Goal: Contribute content: Contribute content

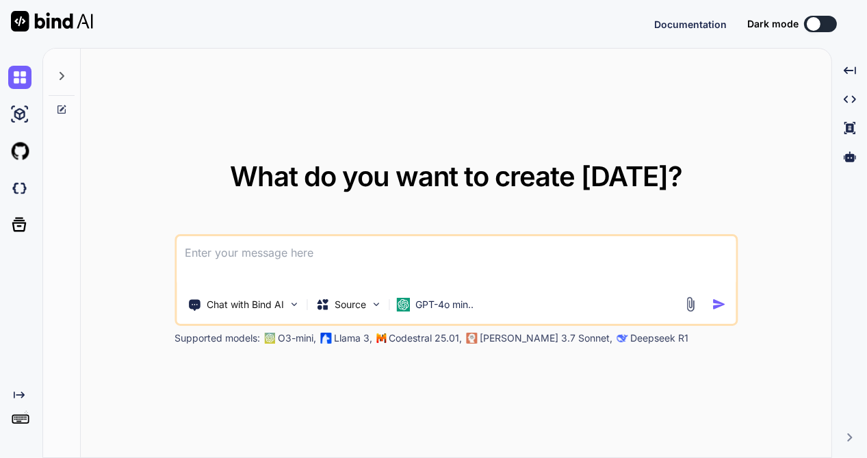
type textarea "x"
click at [17, 186] on img at bounding box center [19, 187] width 23 height 23
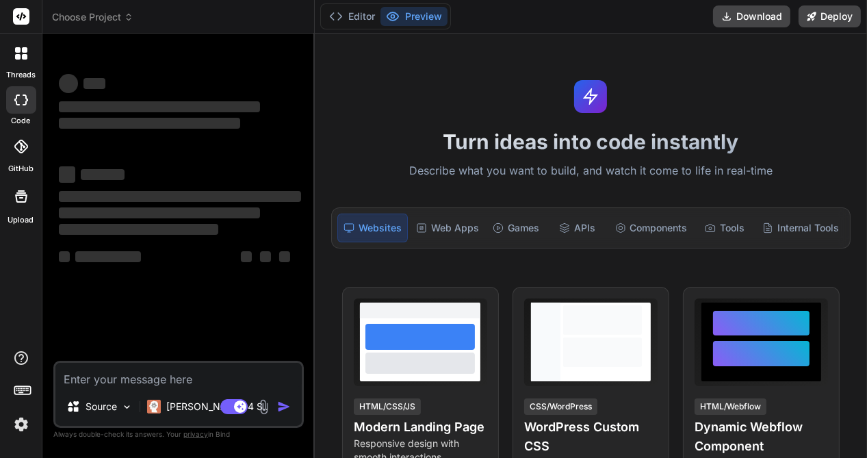
click at [128, 16] on icon at bounding box center [129, 17] width 10 height 10
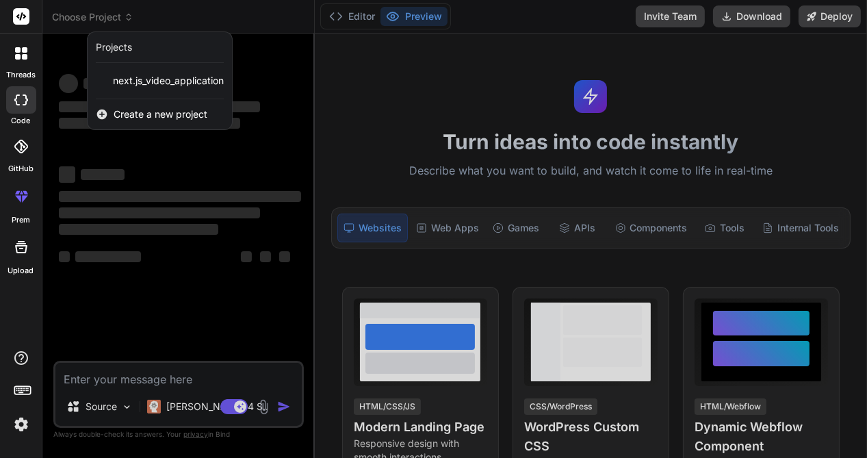
type textarea "x"
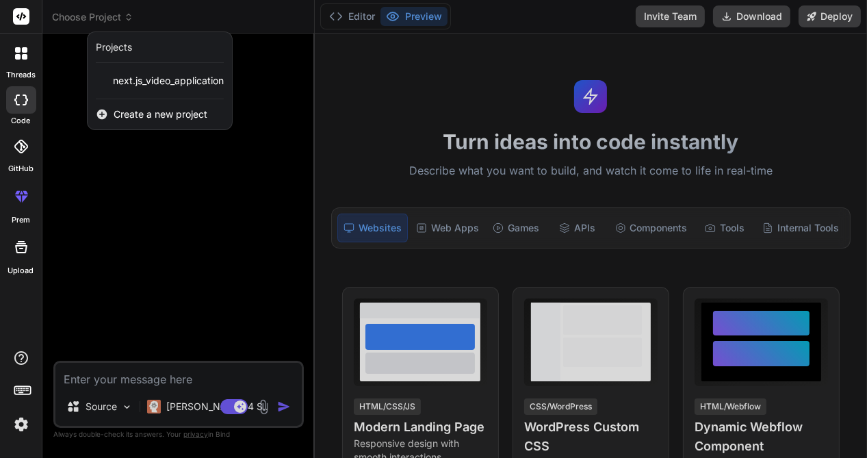
click at [103, 116] on icon at bounding box center [102, 114] width 10 height 10
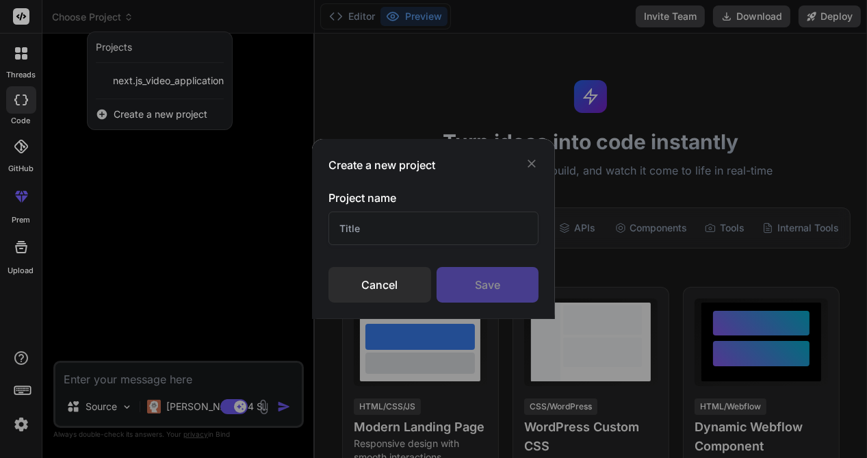
click at [365, 227] on input "text" at bounding box center [433, 228] width 210 height 34
drag, startPoint x: 365, startPoint y: 227, endPoint x: 338, endPoint y: 228, distance: 26.7
click at [338, 228] on input "text" at bounding box center [433, 228] width 210 height 34
click at [359, 227] on input "proejct 001" at bounding box center [433, 228] width 210 height 34
click at [356, 226] on input "projct 001" at bounding box center [433, 228] width 210 height 34
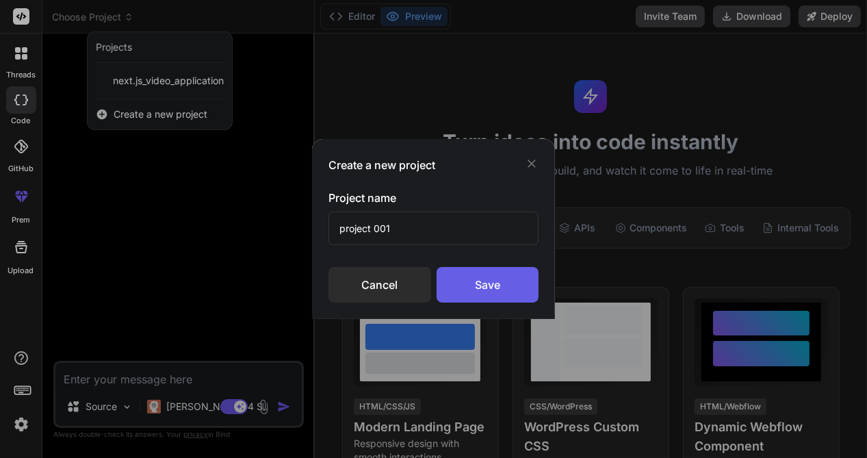
type input "project 001"
click at [473, 287] on div "Save" at bounding box center [487, 285] width 102 height 36
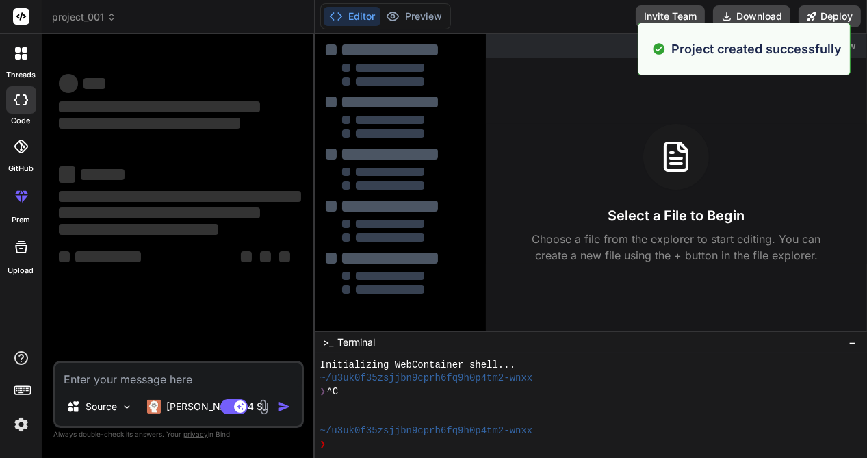
scroll to position [12, 0]
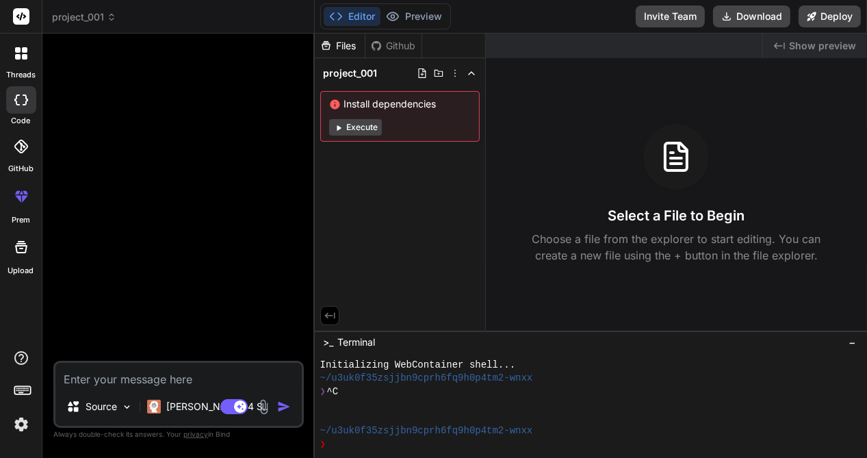
click at [75, 376] on textarea at bounding box center [178, 375] width 246 height 25
type textarea "x"
type textarea "s"
type textarea "x"
type textarea "so"
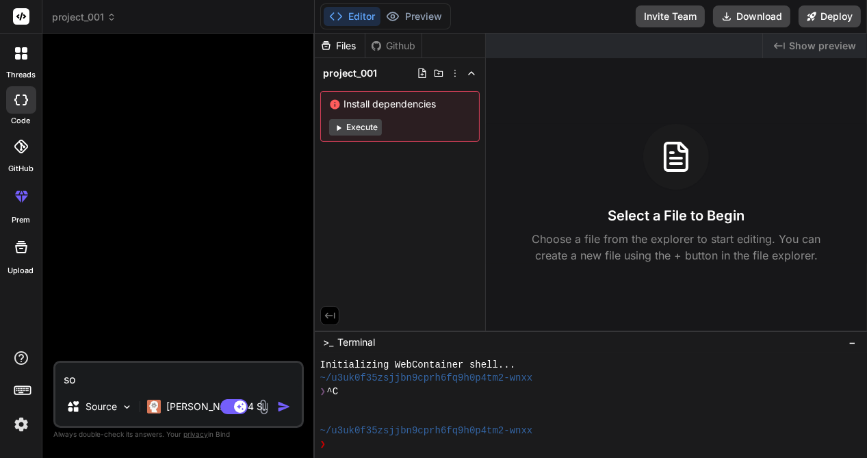
type textarea "x"
type textarea "soz"
type textarea "x"
type textarea "sozd"
type textarea "x"
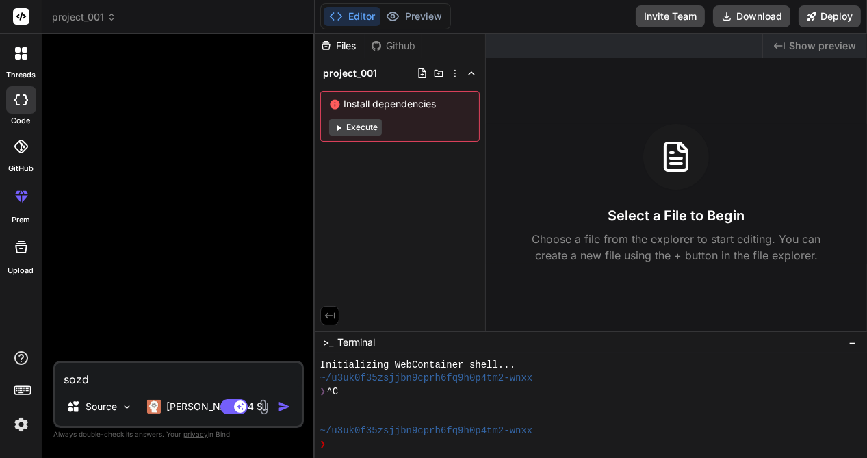
type textarea "sozda"
type textarea "x"
type textarea "sozdae"
type textarea "x"
type textarea "sozdae"
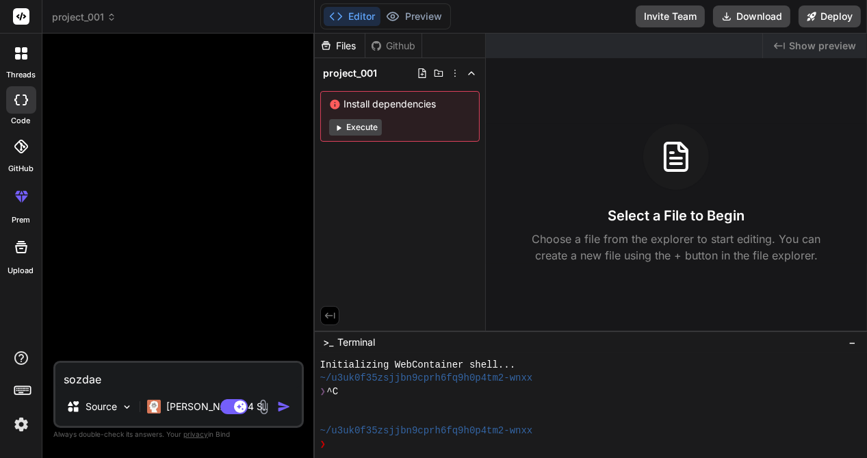
type textarea "x"
type textarea "sozdae m"
type textarea "x"
type textarea "sozdae mn"
type textarea "x"
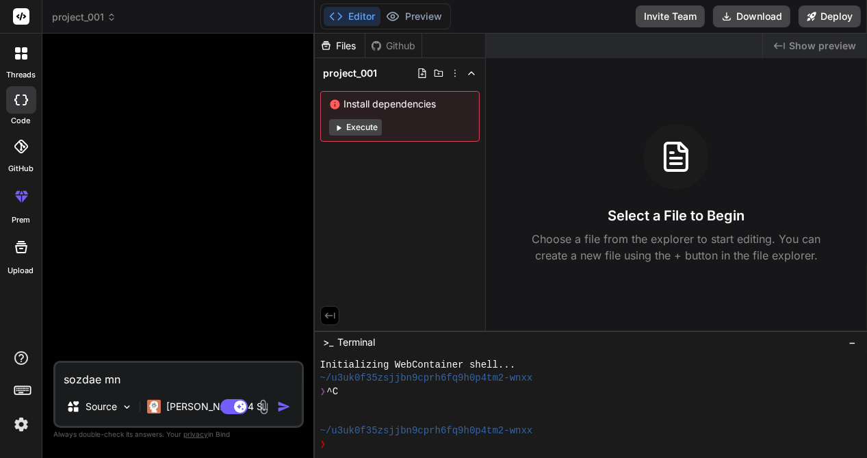
type textarea "sozdae mne"
type textarea "x"
type textarea "sozdae mne"
type textarea "x"
type textarea "sozdae mne s"
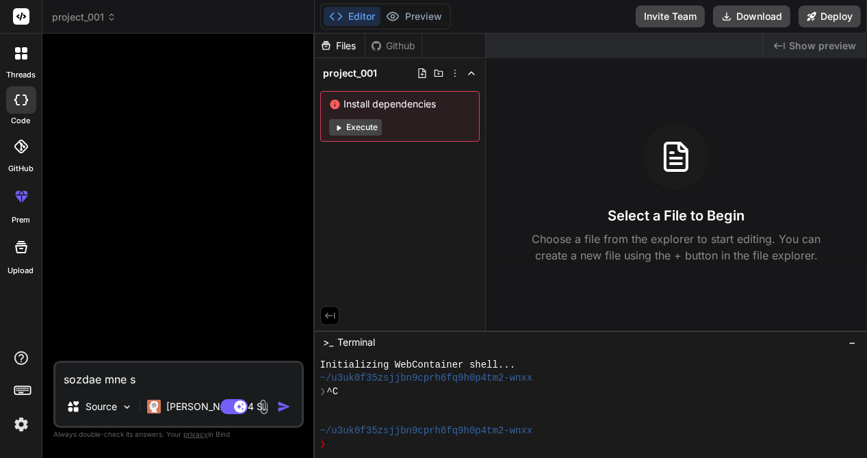
type textarea "x"
type textarea "sozdae mne sa"
type textarea "x"
type textarea "sozdae mne sae"
type textarea "x"
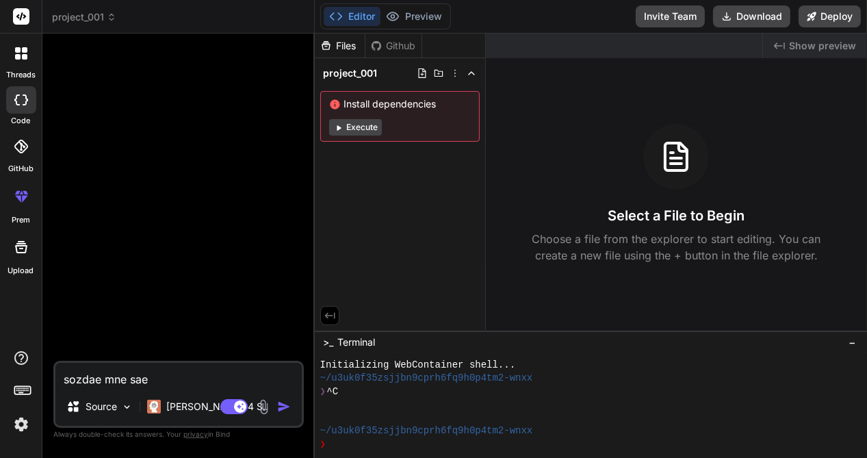
type textarea "sozdae mne saet"
type textarea "x"
type textarea "sozdae mne saet"
type textarea "x"
type textarea "sozdae mne saet s"
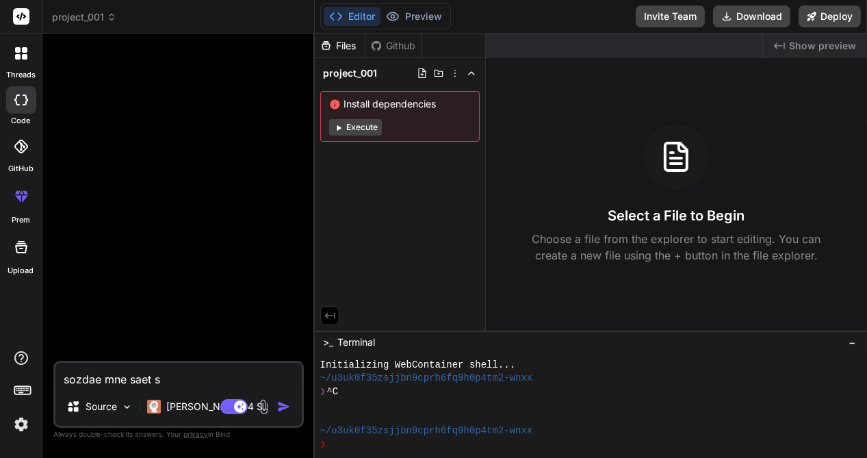
type textarea "x"
type textarea "sozdae mne saet s"
type textarea "x"
type textarea "sozdae mne saet s n"
type textarea "x"
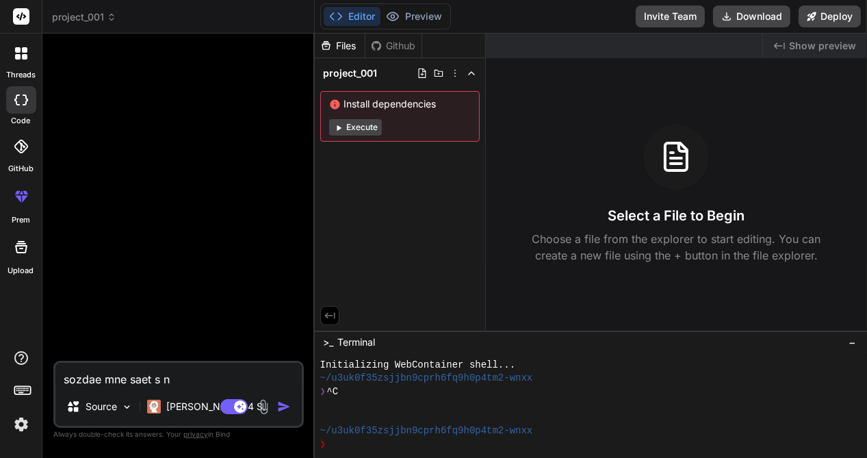
type textarea "sozdae mne saet s nu"
type textarea "x"
type textarea "sozdae mne saet s nul"
type textarea "x"
type textarea "sozdae mne saet s nuly"
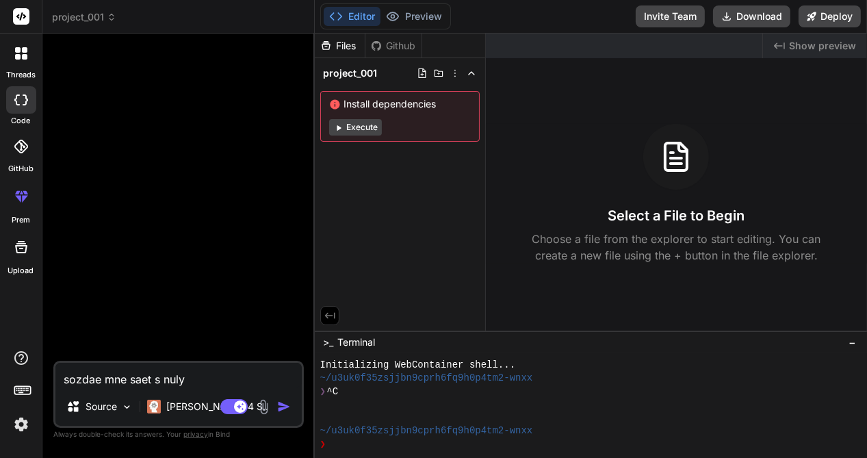
type textarea "x"
type textarea "sozdae mne saet s nulya"
type textarea "x"
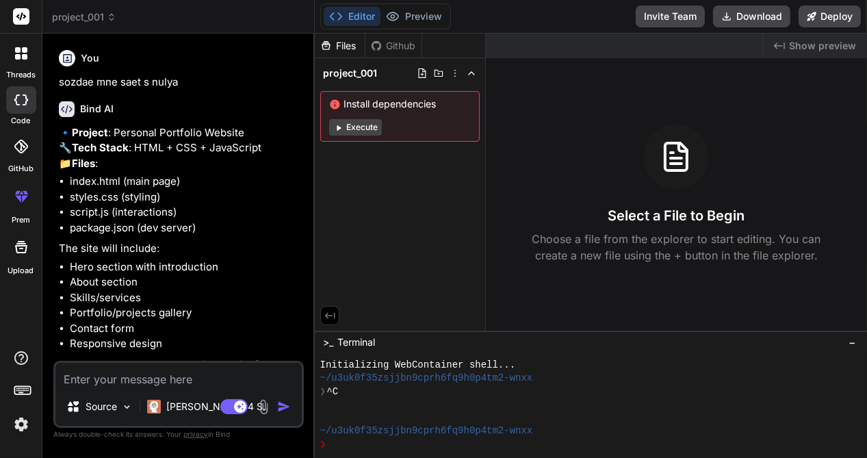
paste textarea "LOr Ips, [73.29.1636 5:57] Dolorsitame: «Conse adi elitse d eiusmodtemp» — inci…"
type textarea "x"
type textarea "LOr Ips, [73.29.1636 5:57] Dolorsitame: «Conse adi elitse d eiusmodtemp» — inci…"
type textarea "x"
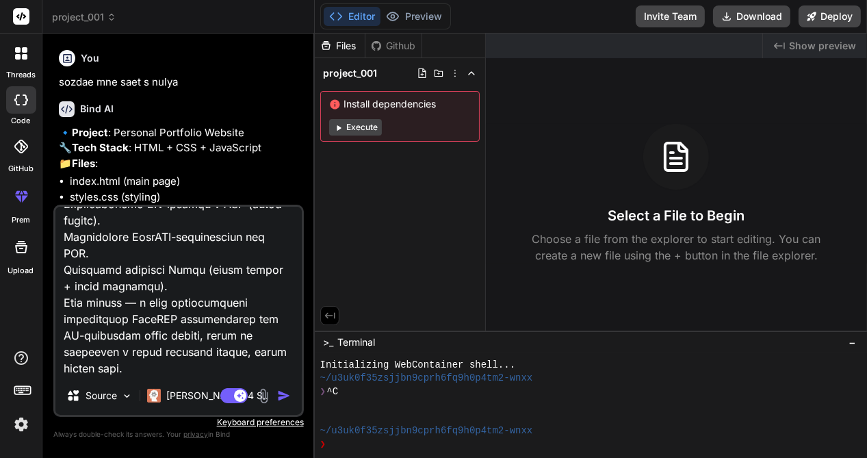
type textarea "LOr Ips, [73.29.1636 5:57] Dolorsitame: «Conse adi elitse d eiusmodtemp» — inci…"
click at [280, 397] on img "button" at bounding box center [284, 395] width 14 height 14
type textarea "x"
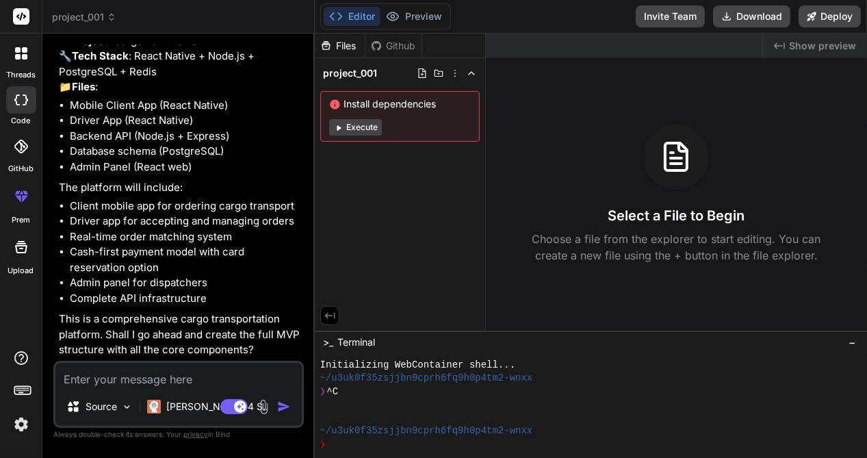
scroll to position [4576, 0]
click at [101, 377] on textarea at bounding box center [178, 375] width 246 height 25
type textarea "x"
type textarea "t"
type textarea "x"
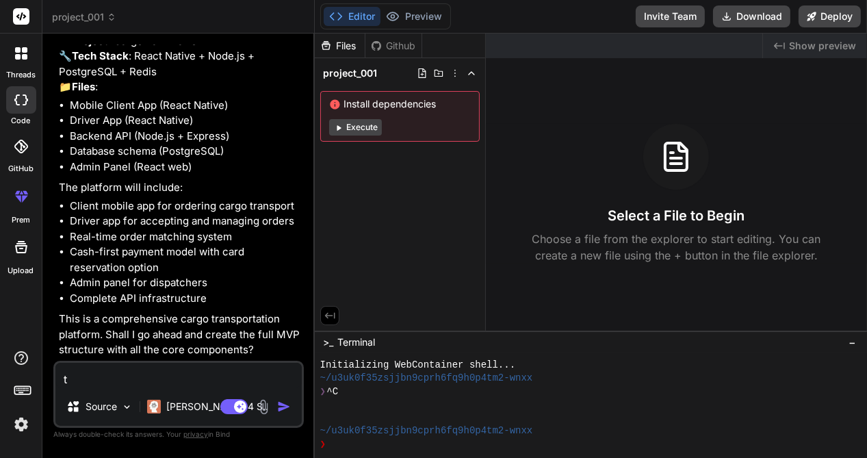
type textarea "ti"
type textarea "x"
type textarea "ti"
type textarea "x"
type textarea "ti m"
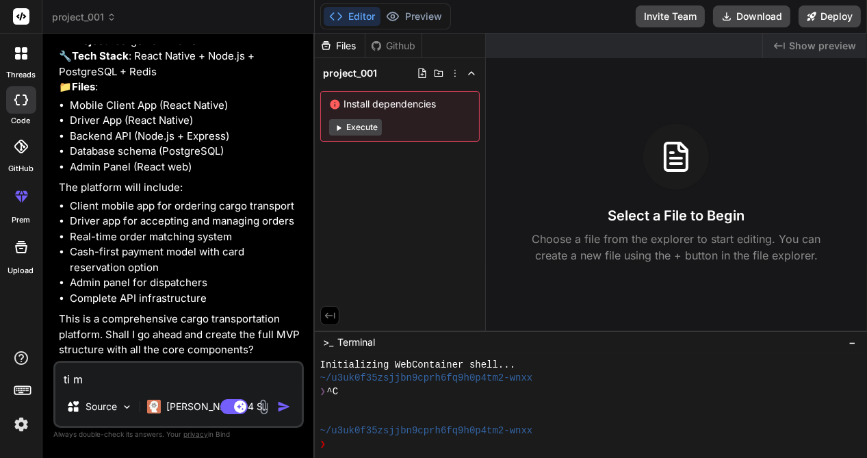
type textarea "x"
type textarea "ti mo"
type textarea "x"
type textarea "ti moj"
type textarea "x"
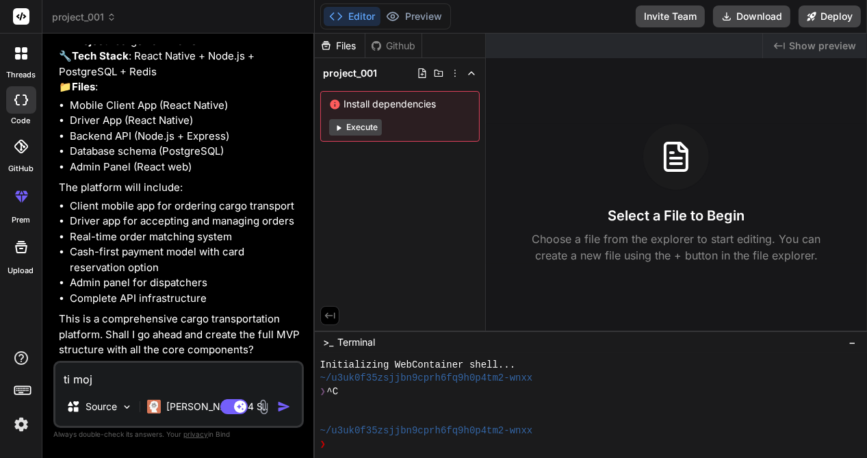
type textarea "ti moje"
type textarea "x"
type textarea "ti [PERSON_NAME]"
type textarea "x"
type textarea "ti mojesh"
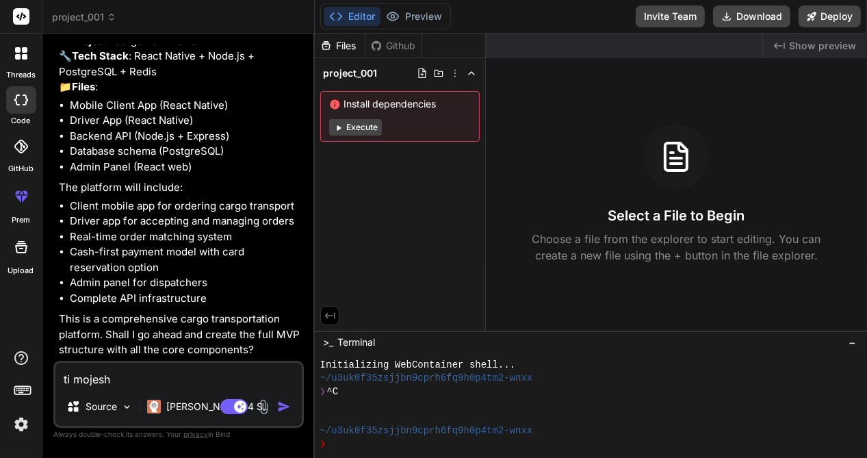
type textarea "x"
type textarea "ti mojesh"
type textarea "x"
type textarea "ti mojesh s"
type textarea "x"
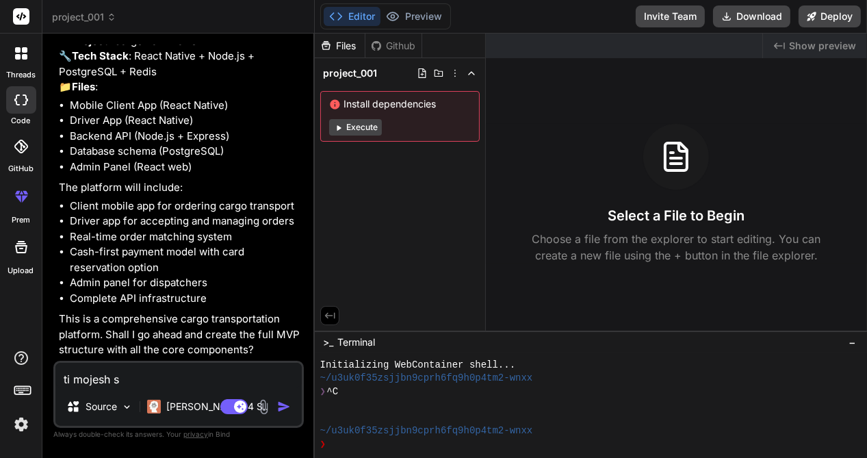
type textarea "ti mojesh so"
type textarea "x"
type textarea "ti mojesh soz"
type textarea "x"
type textarea "ti mojesh sozd"
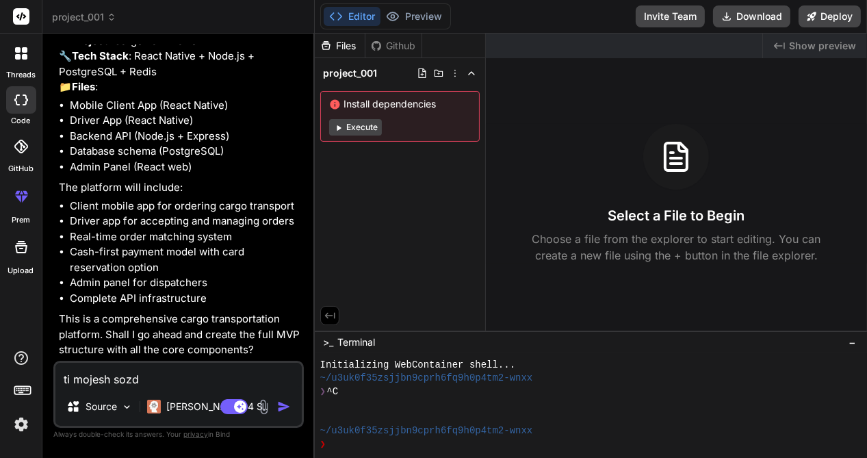
type textarea "x"
type textarea "ti [PERSON_NAME]"
type textarea "x"
type textarea "ti mojesh sozdar"
type textarea "x"
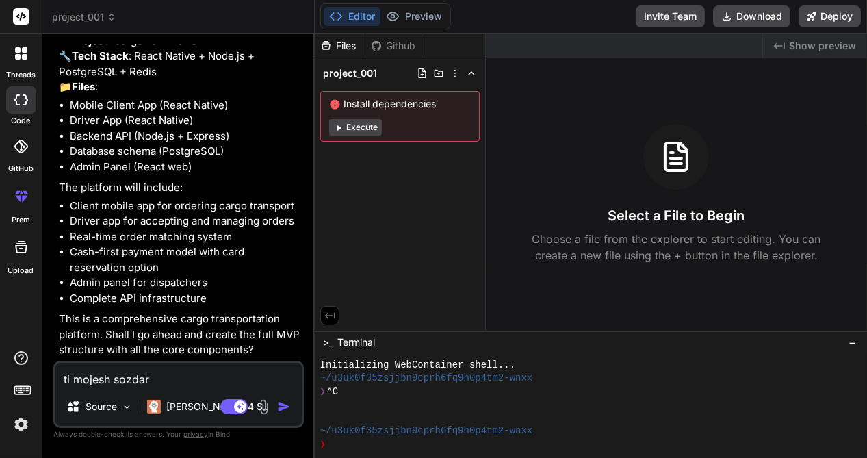
type textarea "ti [PERSON_NAME]"
type textarea "x"
type textarea "ti mojesh sozdat"
type textarea "x"
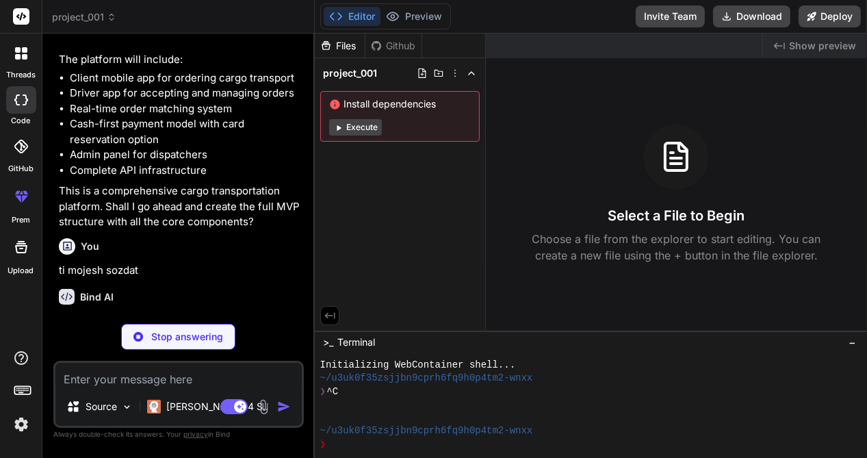
scroll to position [4718, 0]
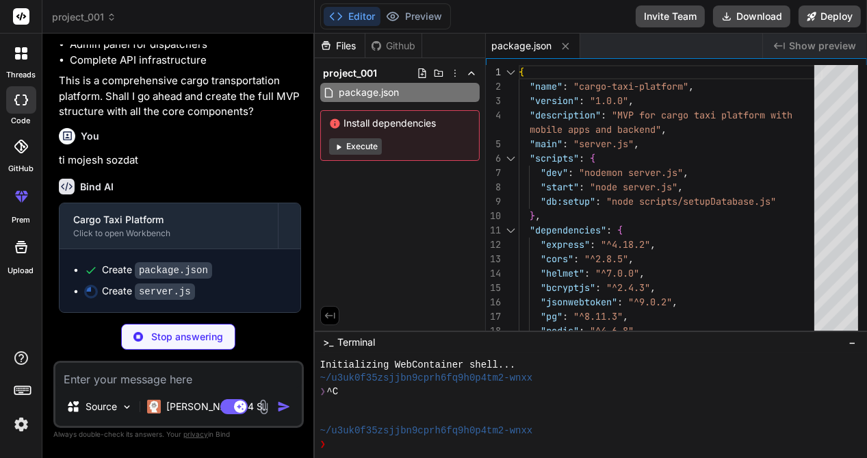
type textarea "x"
type textarea "}); }); const PORT = process.env.PORT || 3000; server.listen(PORT, () => { cons…"
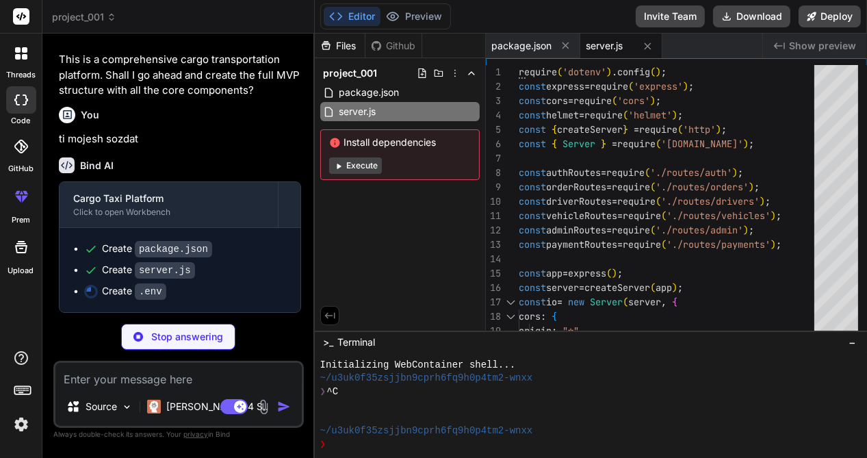
type textarea "x"
type textarea "TWILIO_PHONE_NUMBER=your_twilio_phone_number # Stripe STRIPE_SECRET_KEY=sk_test…"
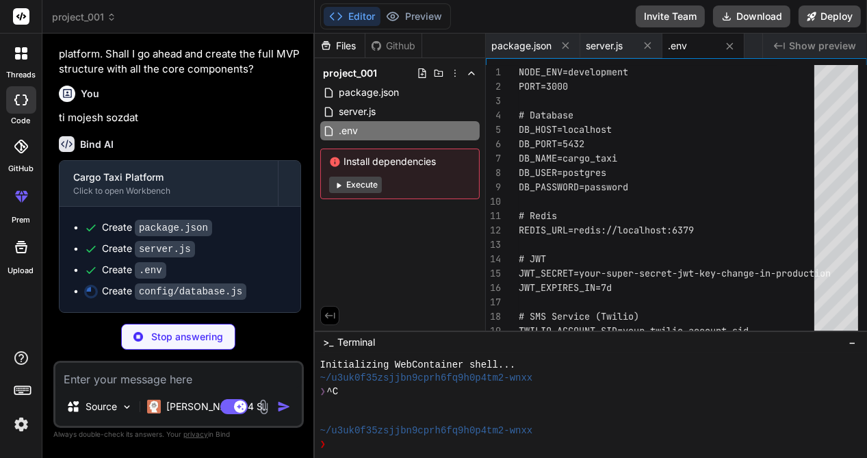
type textarea "x"
type textarea "connectionTimeoutMillis: 2000, }); module.exports = pool;"
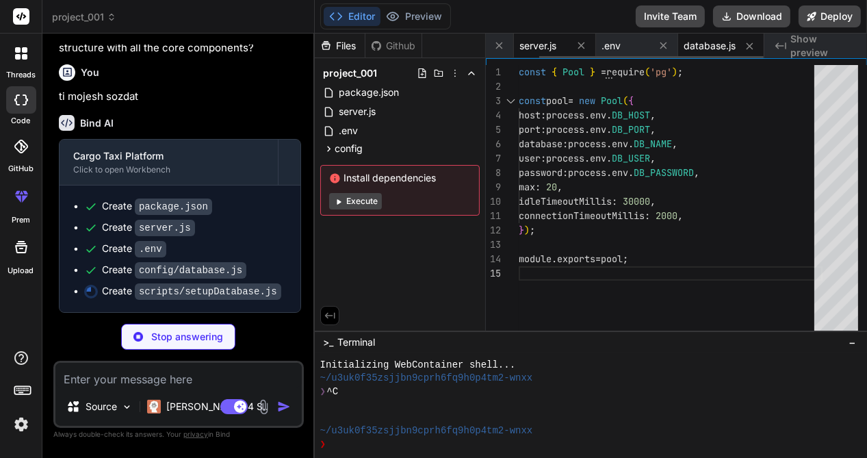
type textarea "x"
type textarea "successfully!'); } catch (error) { console.error('Database setup error:', error…"
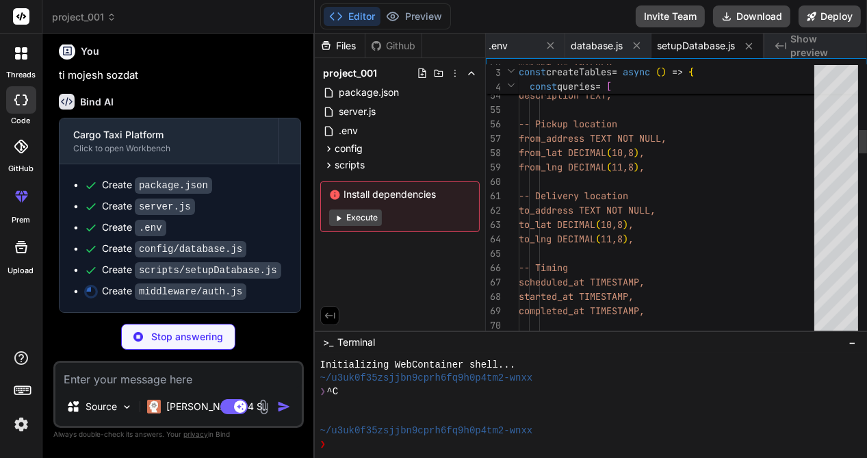
type textarea "x"
type textarea "}; }; module.exports = { authenticateToken, requireRole };"
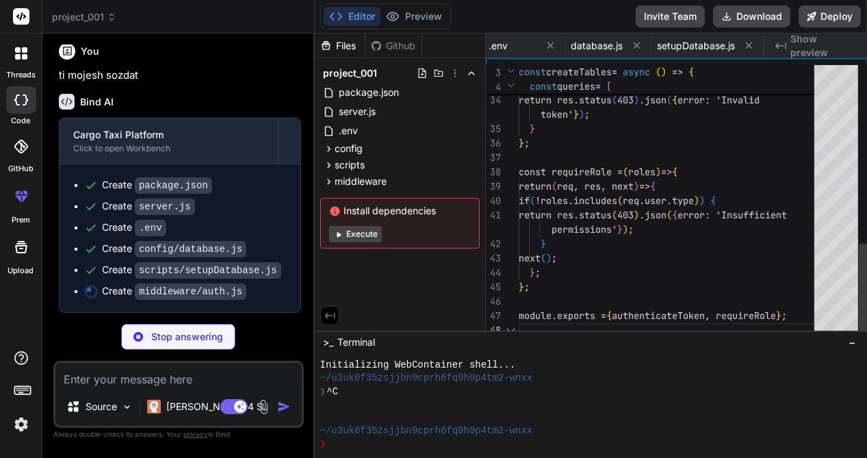
scroll to position [0, 261]
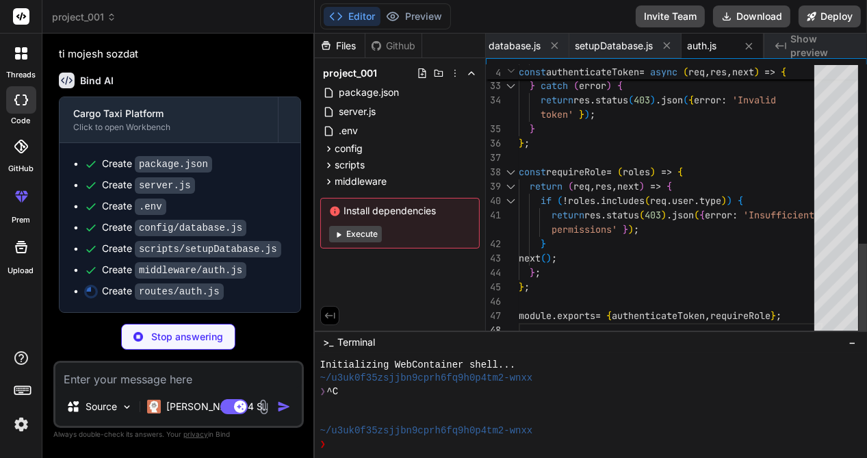
type textarea "x"
type textarea "res.status(500).json({ error: 'Failed to get profile' }); } }); module.exports …"
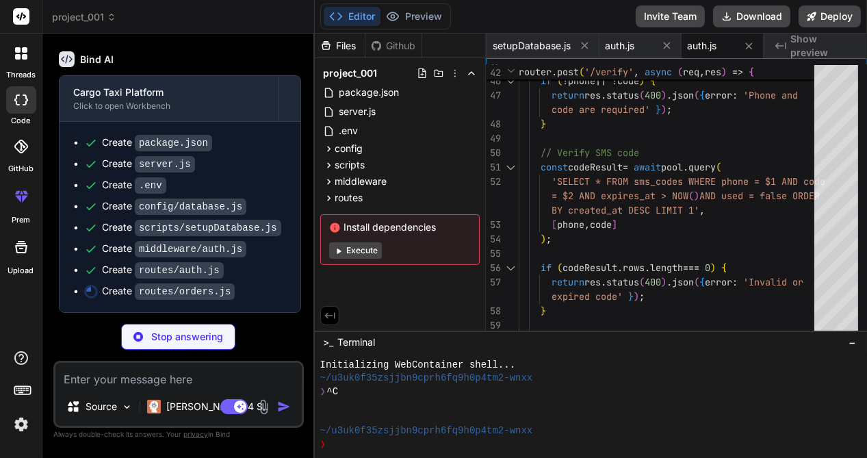
scroll to position [4939, 0]
type textarea "x"
type textarea "console.error('Update status error:', error); res.status(500).json({ error: 'Fa…"
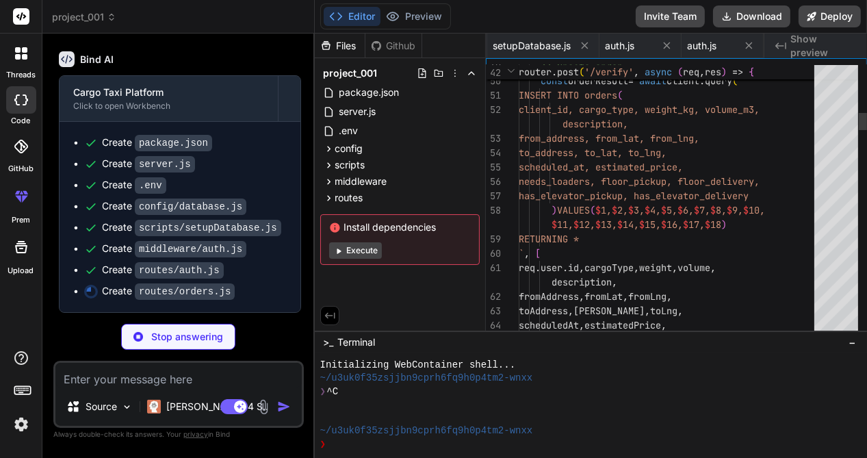
scroll to position [0, 425]
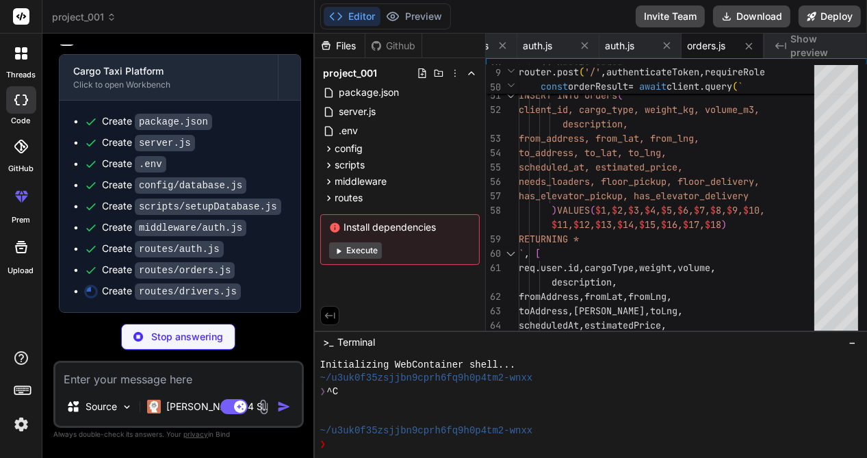
type textarea "x"
type textarea "res.json(driver); } catch (error) { console.error('Get driver profile error:', …"
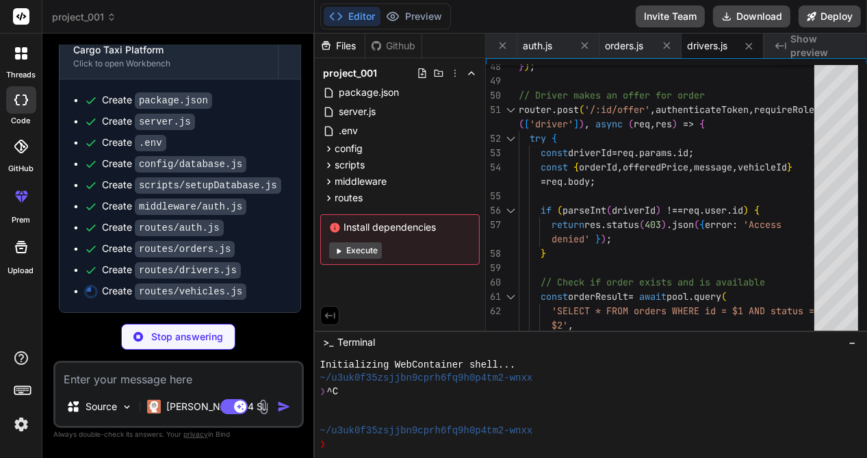
scroll to position [4981, 0]
type textarea "x"
type textarea "module.exports = router;"
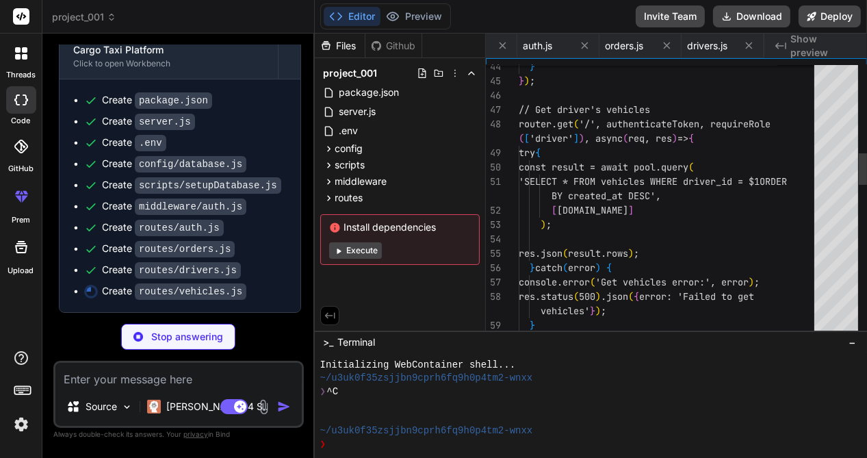
scroll to position [0, 590]
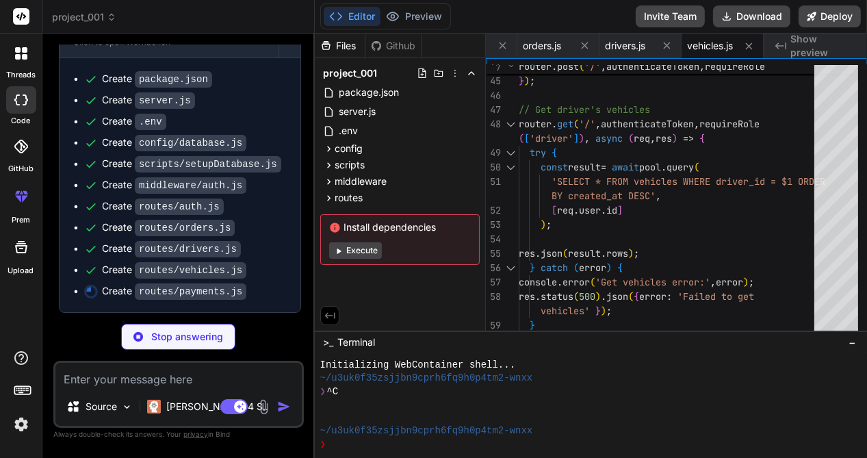
type textarea "x"
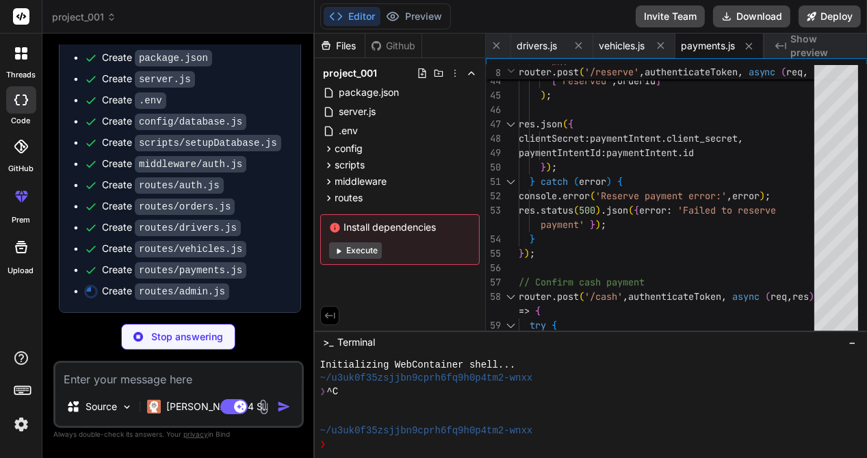
type textarea "x"
type textarea "}); module.exports = router;"
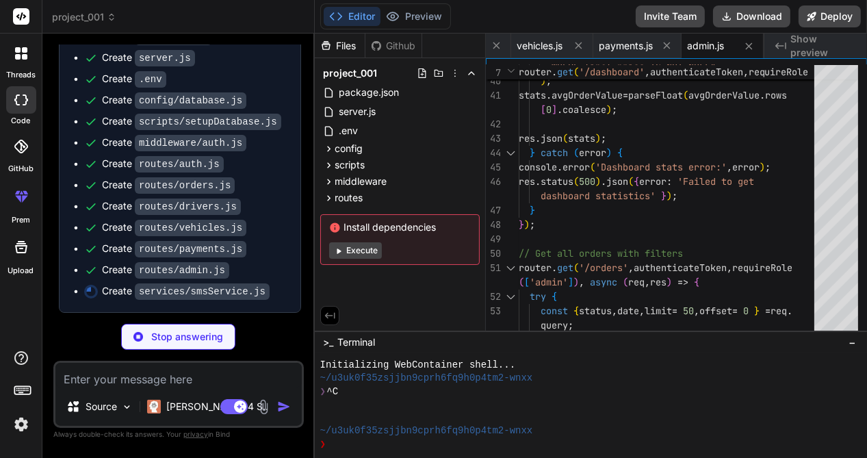
type textarea "x"
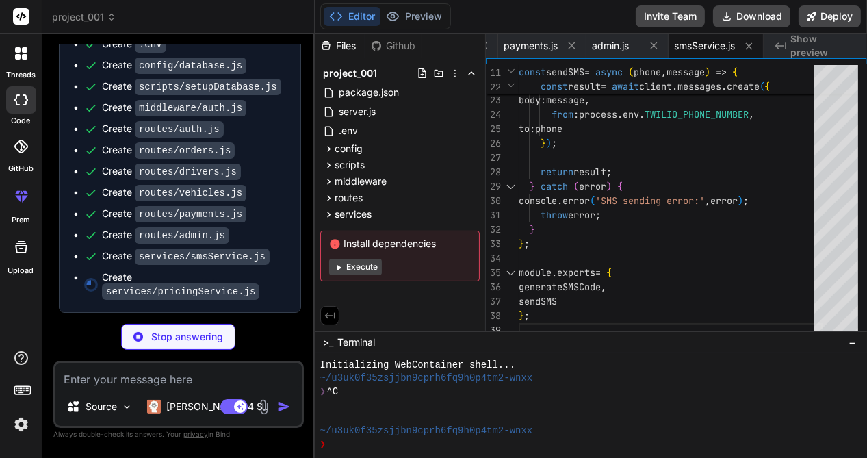
type textarea "x"
type textarea "calculatePrice, getPricingEstimate, PRICING_CONFIG };"
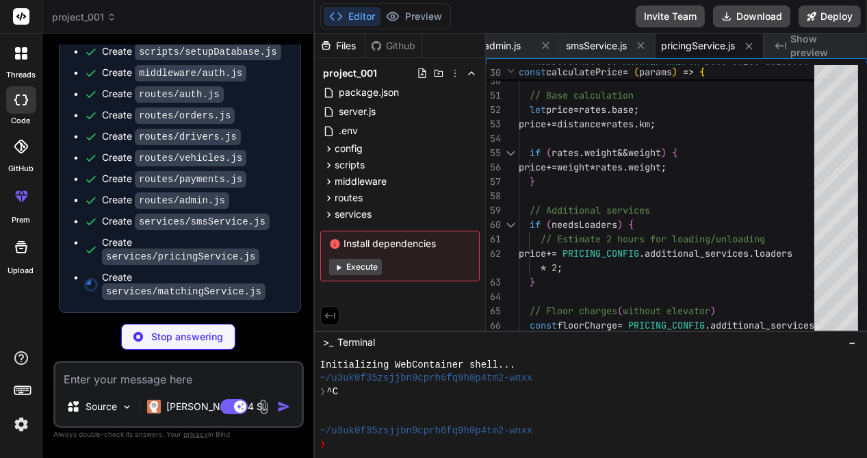
type textarea "x"
type textarea "module.exports = { findAvailableDrivers, calculateDriverScore, notifyDriversOfO…"
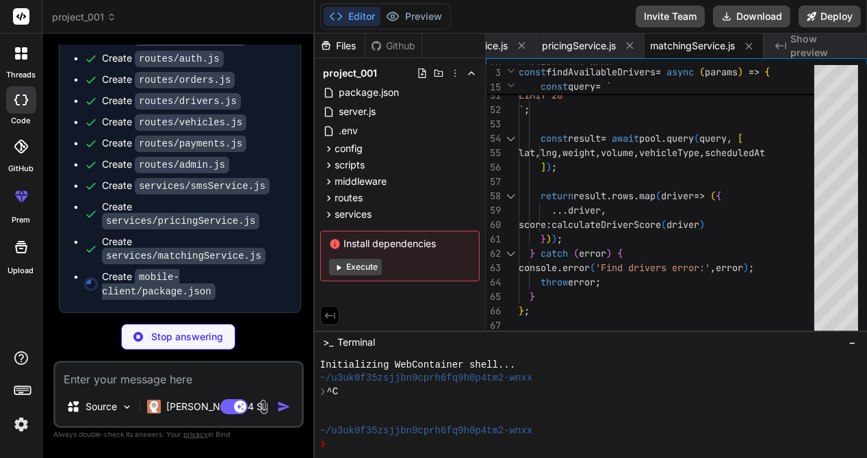
type textarea "x"
type textarea ""@babel/core": "^7.20.0" } }"
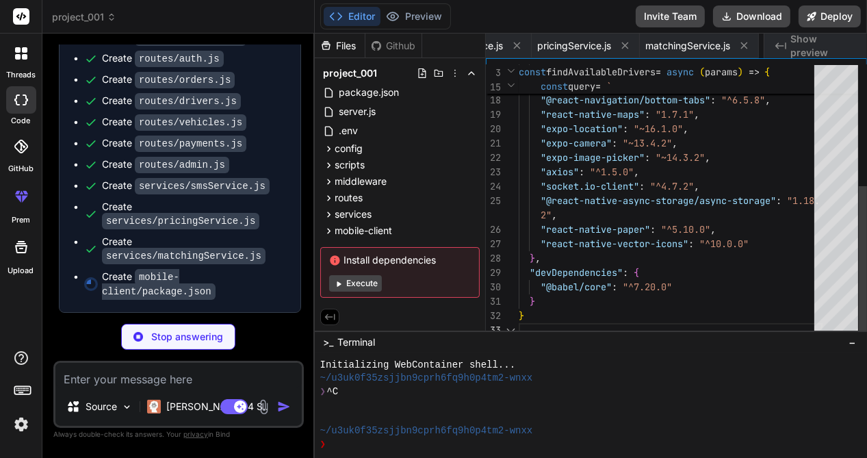
scroll to position [0, 1181]
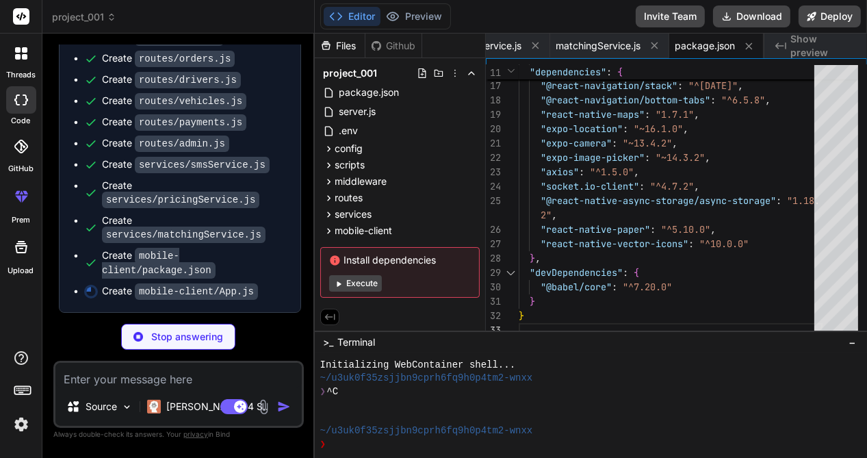
type textarea "x"
type textarea "}"
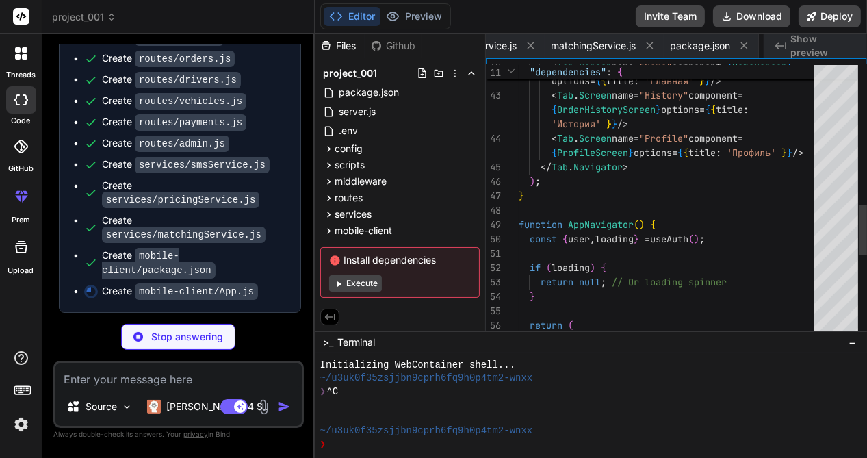
scroll to position [0, 1263]
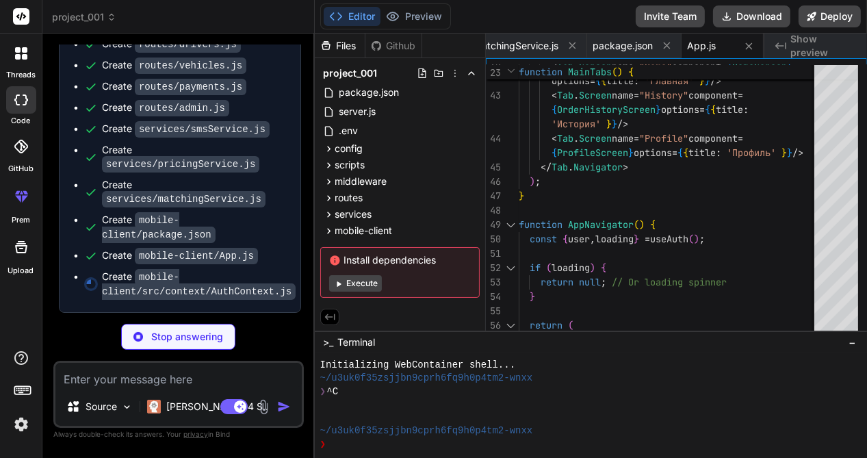
type textarea "x"
type textarea "};"
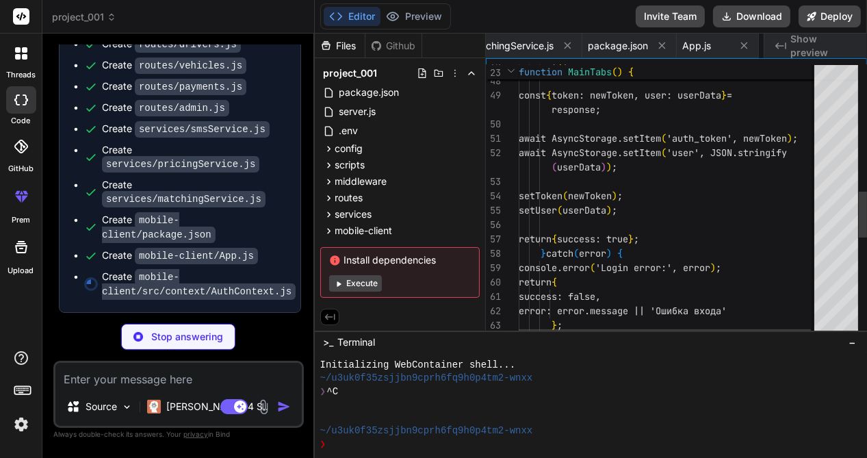
scroll to position [0, 1365]
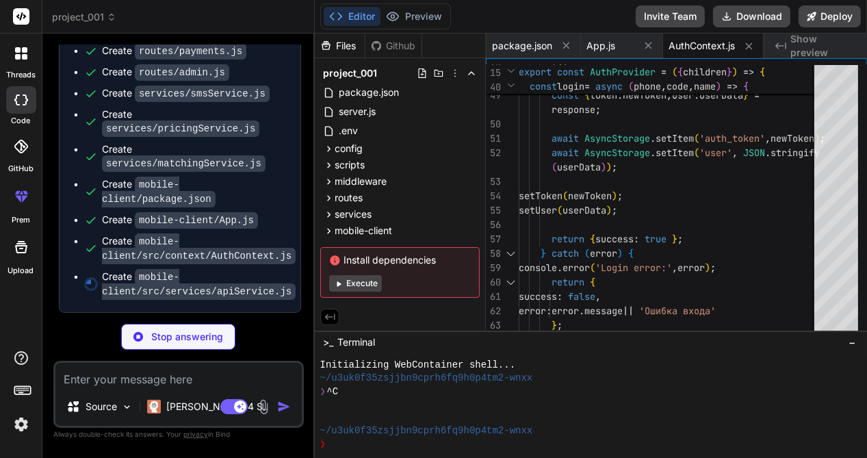
type textarea "x"
type textarea "return await response.json(); } catch (error) { console.error('Image upload err…"
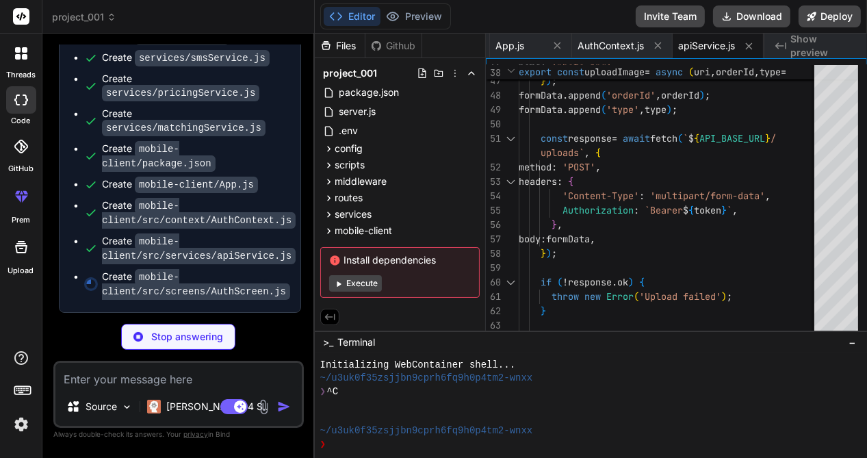
type textarea "x"
type textarea "button: { marginTop: 16, paddingVertical: 8, }, backButton: { marginTop: 8, }, …"
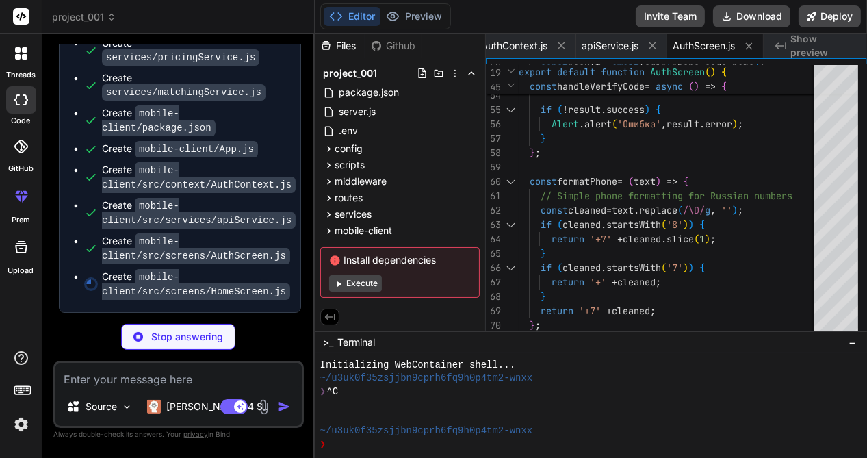
type textarea "x"
type textarea "backgroundColor: '#2196F3', }, });"
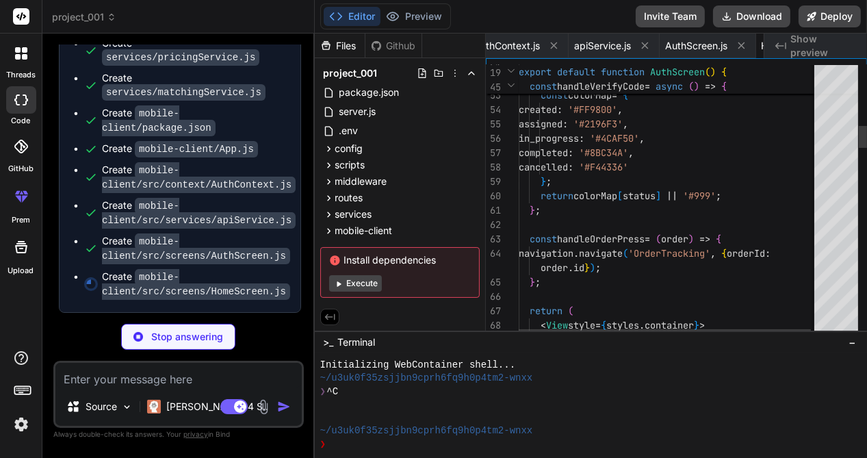
scroll to position [0, 1657]
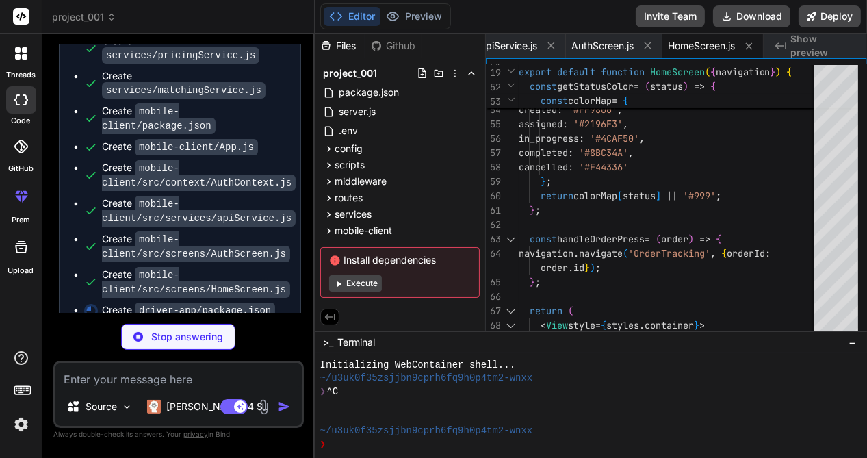
type textarea "x"
type textarea ""@babel/core": "^7.20.0" } }"
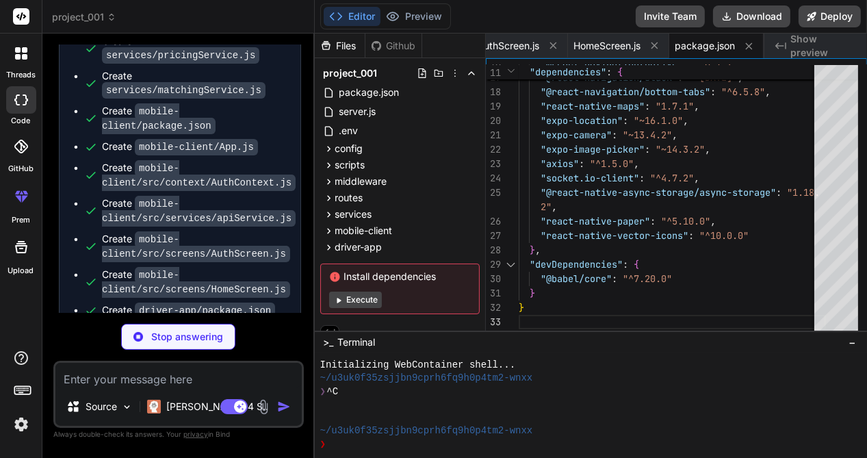
type textarea "x"
type textarea "}"
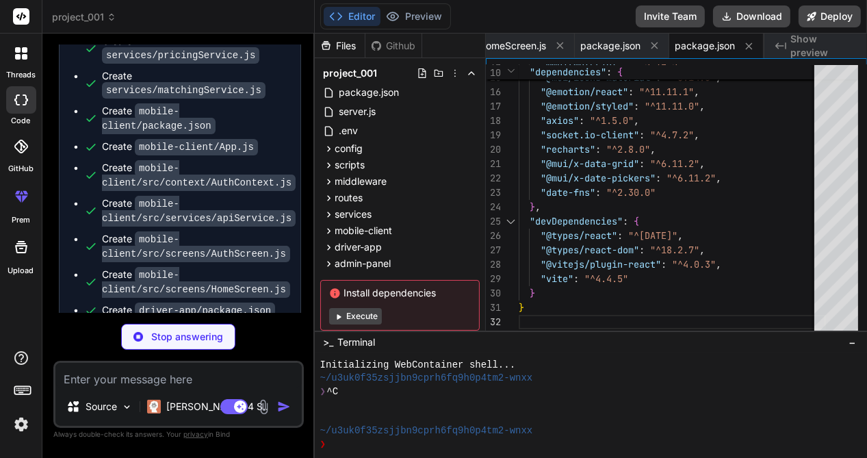
type textarea "x"
type textarea "} })"
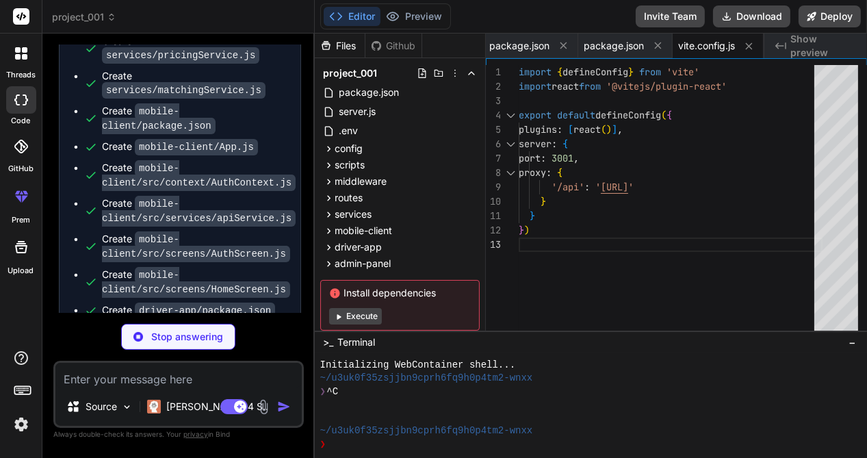
type textarea "x"
type textarea "<body> <div id="root"></div> <script type="module" src="/src/main.jsx"></script…"
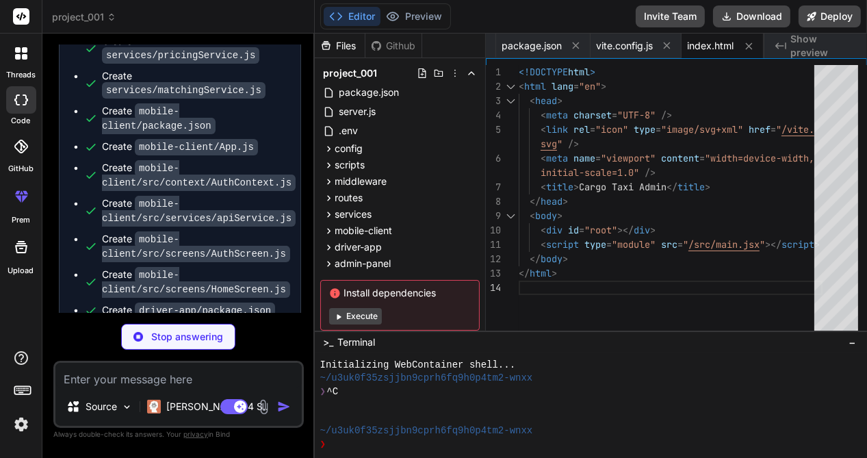
type textarea "x"
type textarea ")"
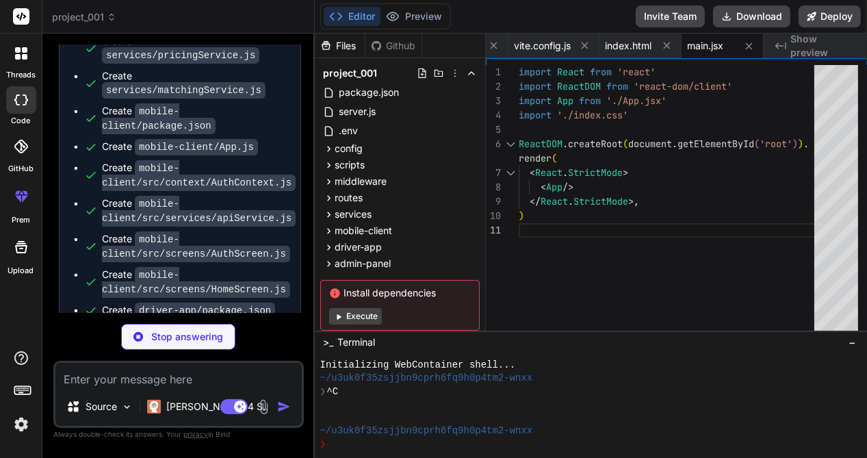
type textarea "x"
type textarea "export default App;"
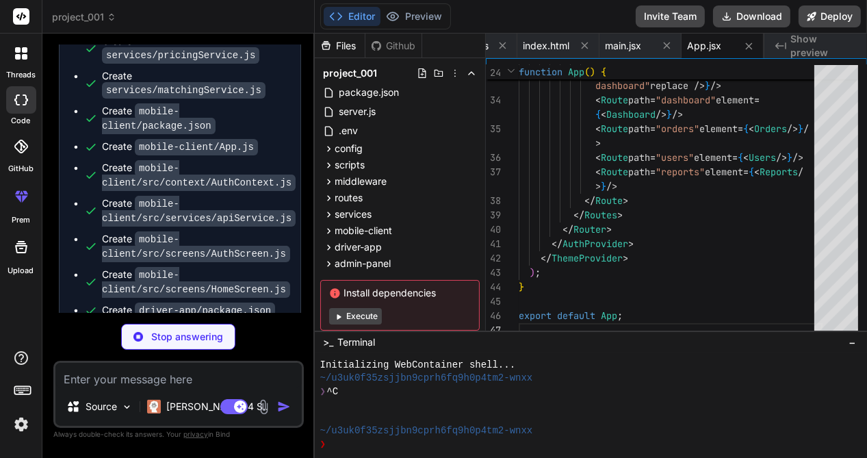
type textarea "x"
type textarea "Этот проект распространяется под лицензией MIT. См. файл [LICENSE](LICENSE) для…"
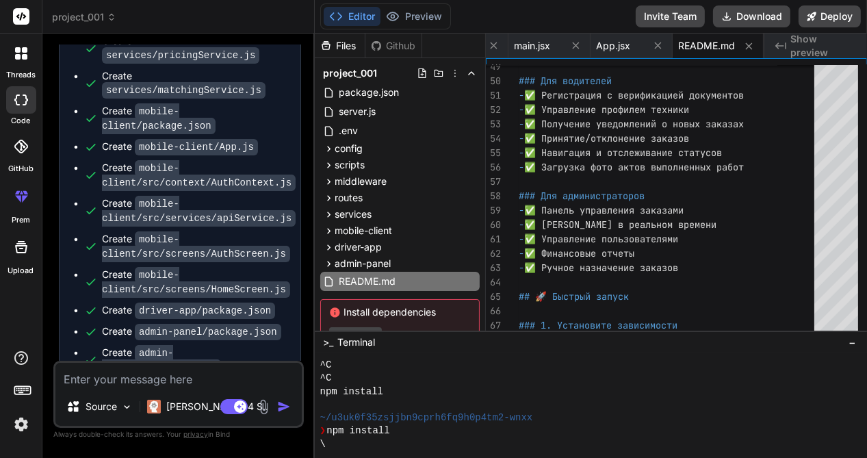
scroll to position [223, 0]
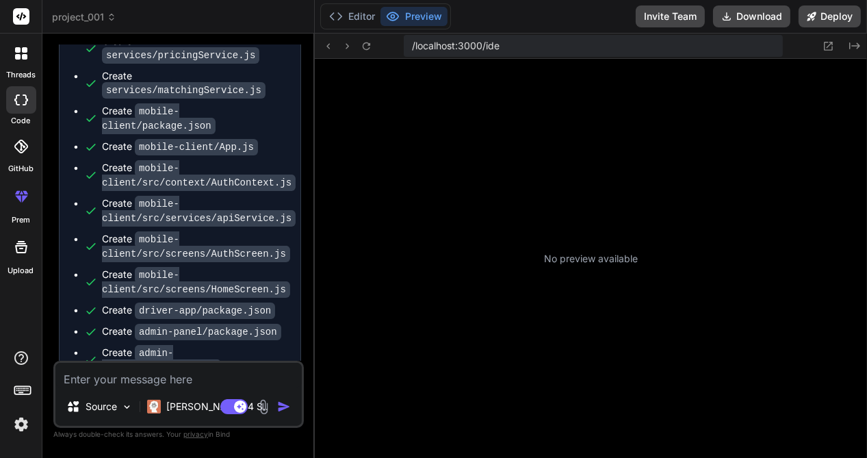
type textarea "x"
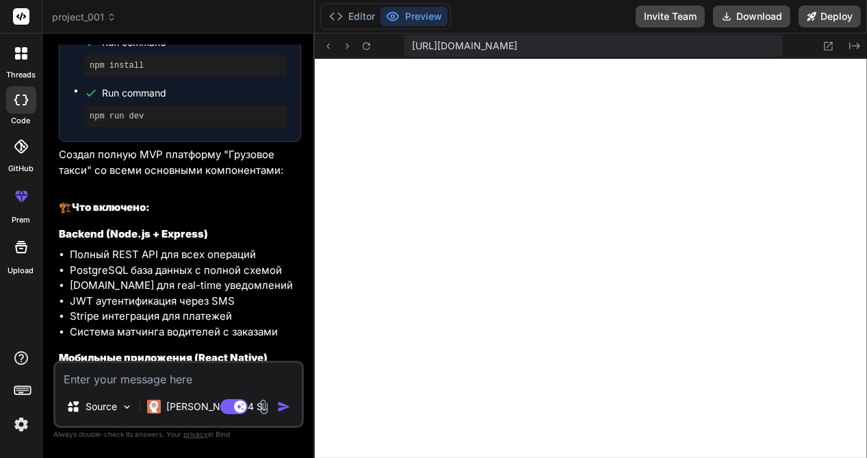
scroll to position [5409, 0]
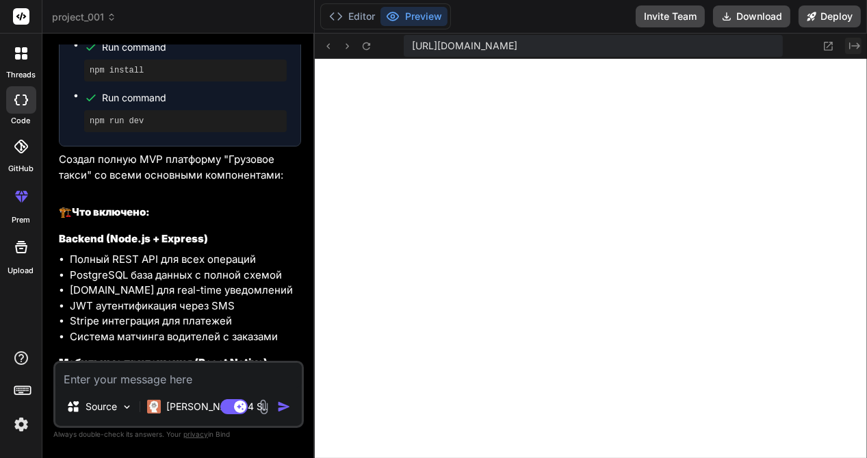
click at [858, 44] on icon at bounding box center [854, 45] width 11 height 7
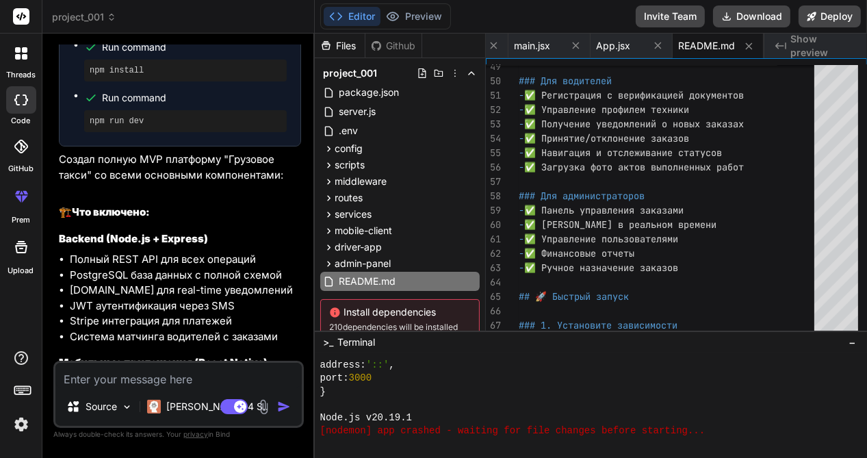
click at [777, 47] on icon at bounding box center [780, 45] width 11 height 7
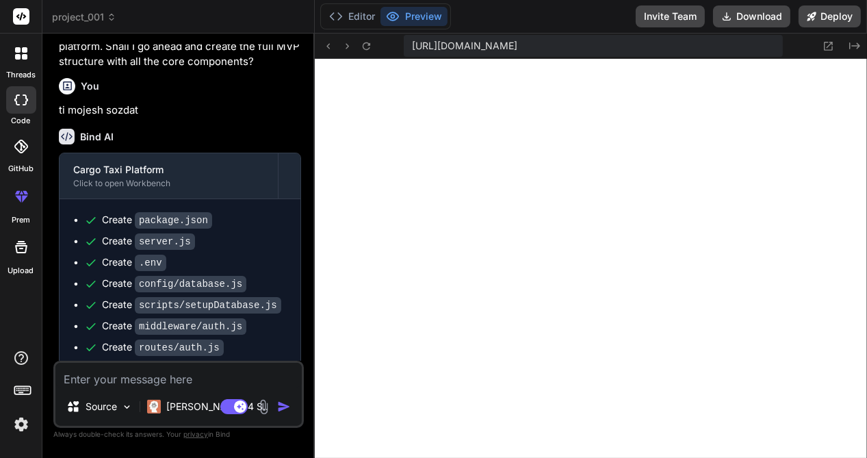
scroll to position [4520, 0]
